Goal: Communication & Community: Share content

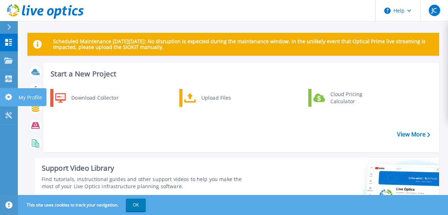
click at [7, 96] on icon at bounding box center [8, 96] width 7 height 7
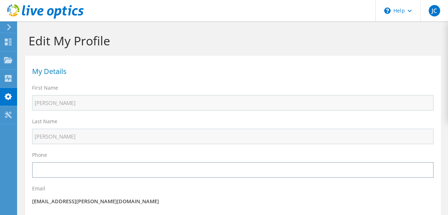
select select "224"
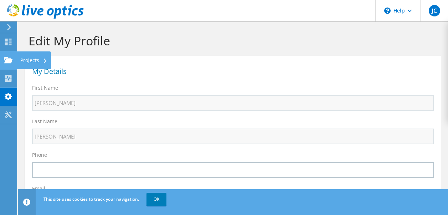
click at [4, 57] on use at bounding box center [8, 60] width 9 height 6
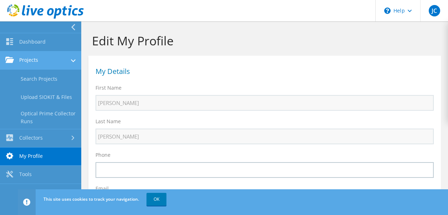
click at [34, 65] on link "Projects" at bounding box center [40, 60] width 81 height 18
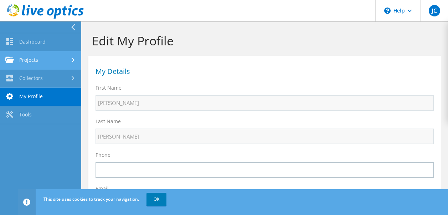
click at [34, 65] on link "Projects" at bounding box center [40, 60] width 81 height 18
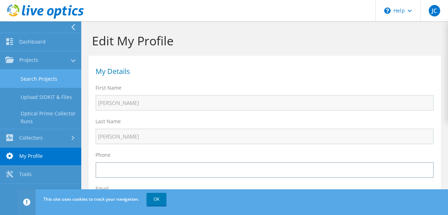
click at [27, 80] on link "Search Projects" at bounding box center [40, 79] width 81 height 18
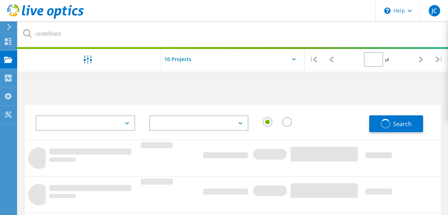
type input "1"
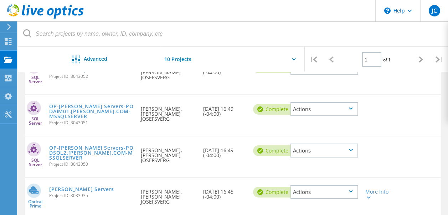
scroll to position [139, 0]
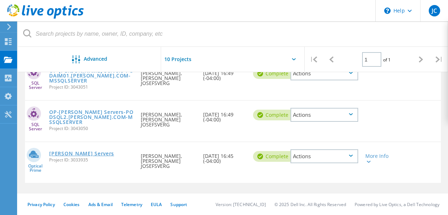
click at [107, 153] on link "[PERSON_NAME] Servers" at bounding box center [81, 153] width 65 height 5
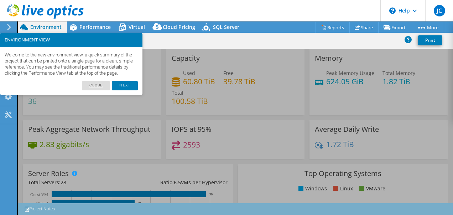
select select "USD"
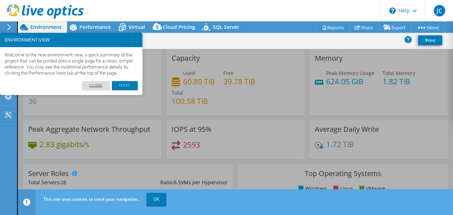
click at [97, 90] on link "Close" at bounding box center [96, 85] width 29 height 9
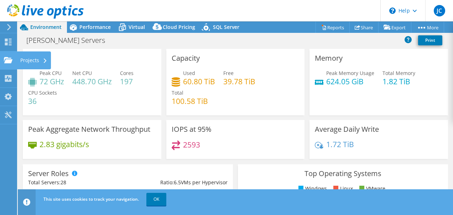
drag, startPoint x: 24, startPoint y: 57, endPoint x: 33, endPoint y: 58, distance: 9.0
click at [25, 57] on div "Projects" at bounding box center [34, 60] width 34 height 18
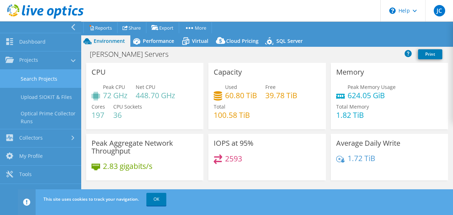
click at [40, 78] on link "Search Projects" at bounding box center [40, 79] width 81 height 18
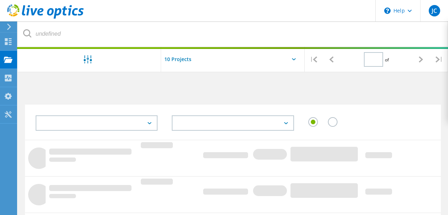
type input "1"
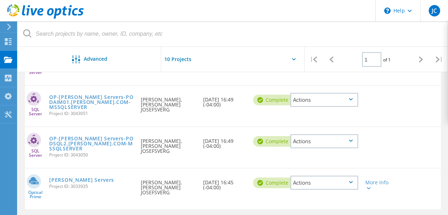
scroll to position [139, 0]
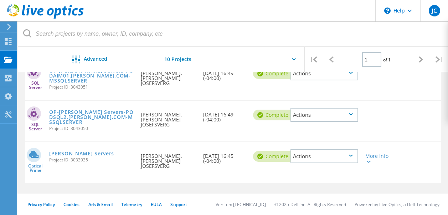
click at [324, 156] on div "Actions" at bounding box center [324, 156] width 68 height 14
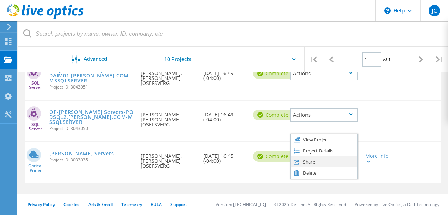
click at [308, 163] on div "Share" at bounding box center [324, 161] width 66 height 11
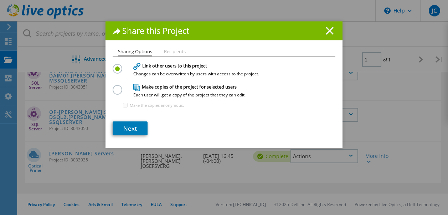
click at [326, 27] on icon at bounding box center [330, 31] width 8 height 8
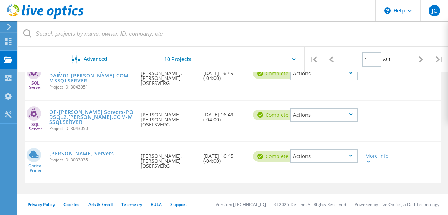
click at [92, 151] on link "[PERSON_NAME] Servers" at bounding box center [81, 153] width 65 height 5
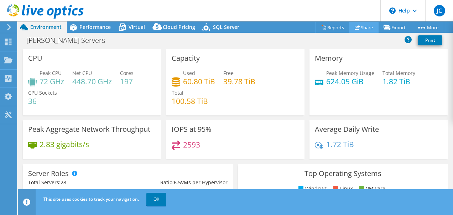
click at [359, 26] on link "Share" at bounding box center [364, 27] width 29 height 11
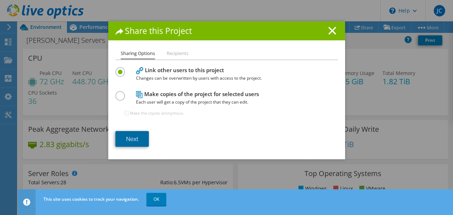
click at [132, 140] on link "Next" at bounding box center [132, 139] width 34 height 16
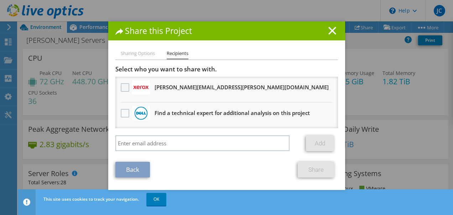
click at [122, 87] on label at bounding box center [126, 87] width 10 height 9
click at [0, 0] on input "checkbox" at bounding box center [0, 0] width 0 height 0
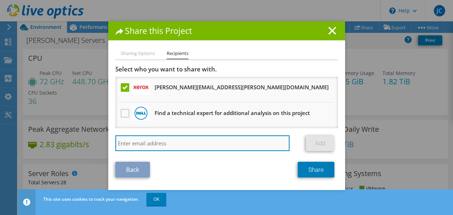
click at [152, 141] on input "search" at bounding box center [202, 143] width 175 height 16
click at [160, 144] on input "search" at bounding box center [202, 143] width 175 height 16
paste input "Daniel.margarido@xerox.com"
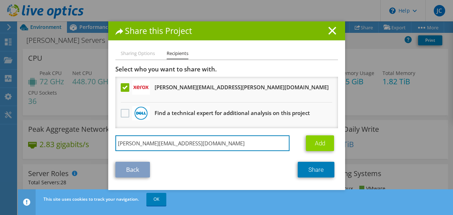
type input "Daniel.margarido@xerox.com"
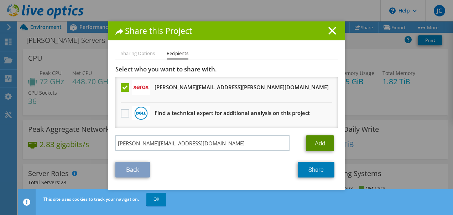
click at [312, 140] on link "Add" at bounding box center [320, 143] width 28 height 16
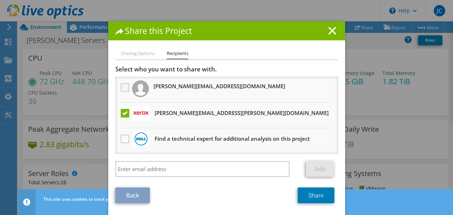
click at [123, 86] on label at bounding box center [126, 87] width 10 height 9
click at [0, 0] on "] "checkbox" at bounding box center [0, 0] width 0 height 0
click at [312, 195] on link "Share" at bounding box center [316, 195] width 37 height 16
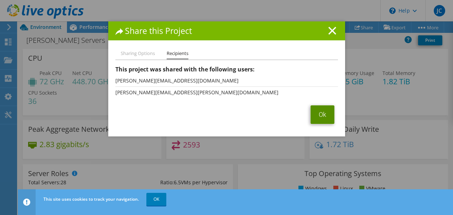
click at [324, 115] on link "Ok" at bounding box center [323, 114] width 24 height 19
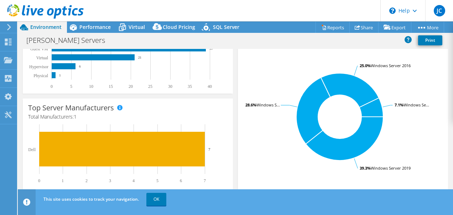
scroll to position [71, 0]
